Goal: Transaction & Acquisition: Purchase product/service

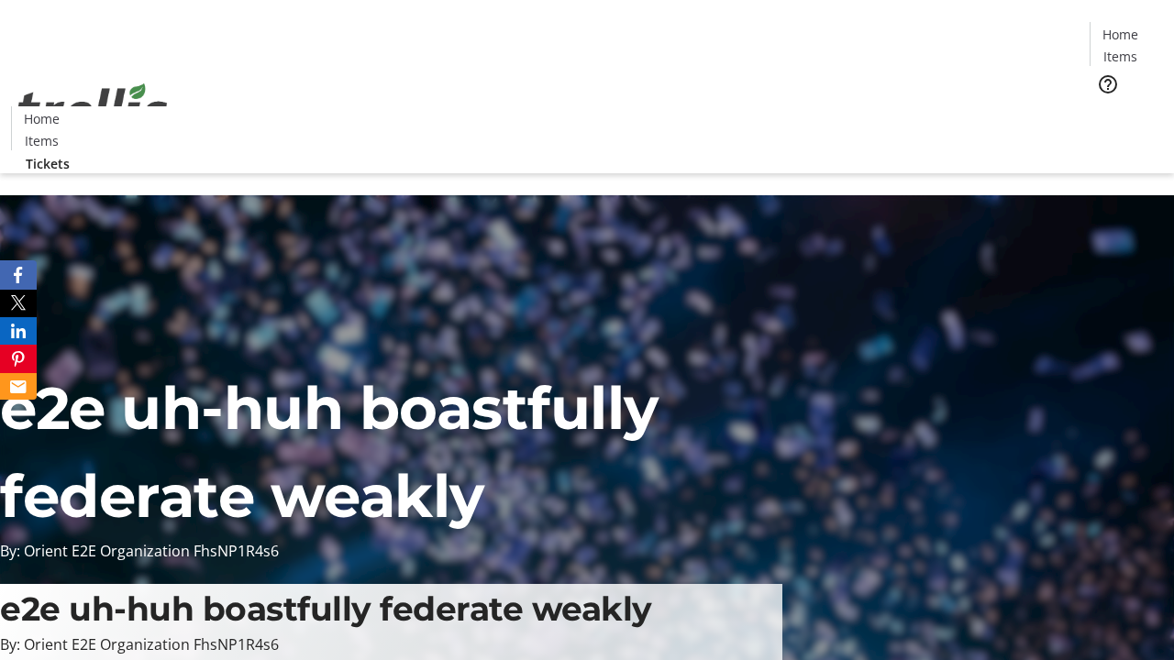
click at [1104, 106] on span "Tickets" at bounding box center [1126, 115] width 44 height 19
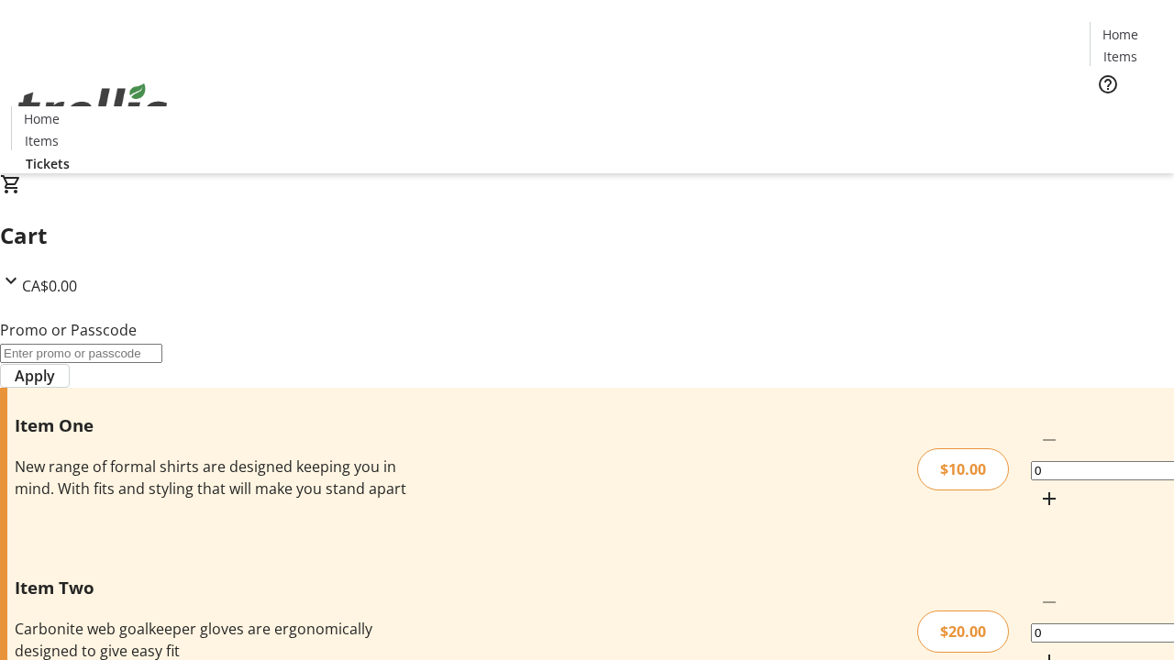
click at [1038, 488] on mat-icon "Increment by one" at bounding box center [1049, 499] width 22 height 22
type input "1"
